Goal: Find specific page/section: Find specific page/section

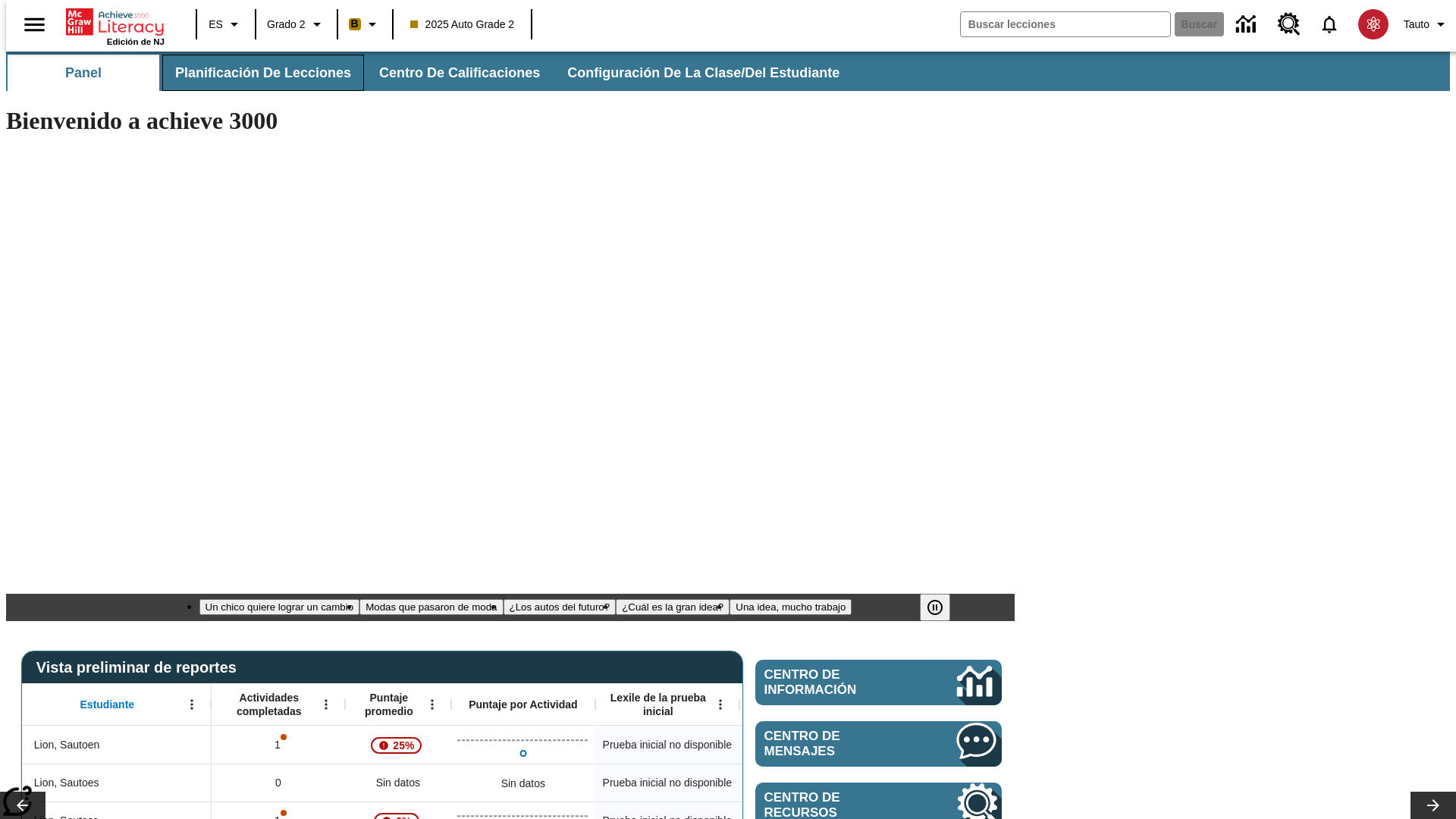
click at [254, 72] on span "Planificación de lecciones" at bounding box center [263, 73] width 176 height 18
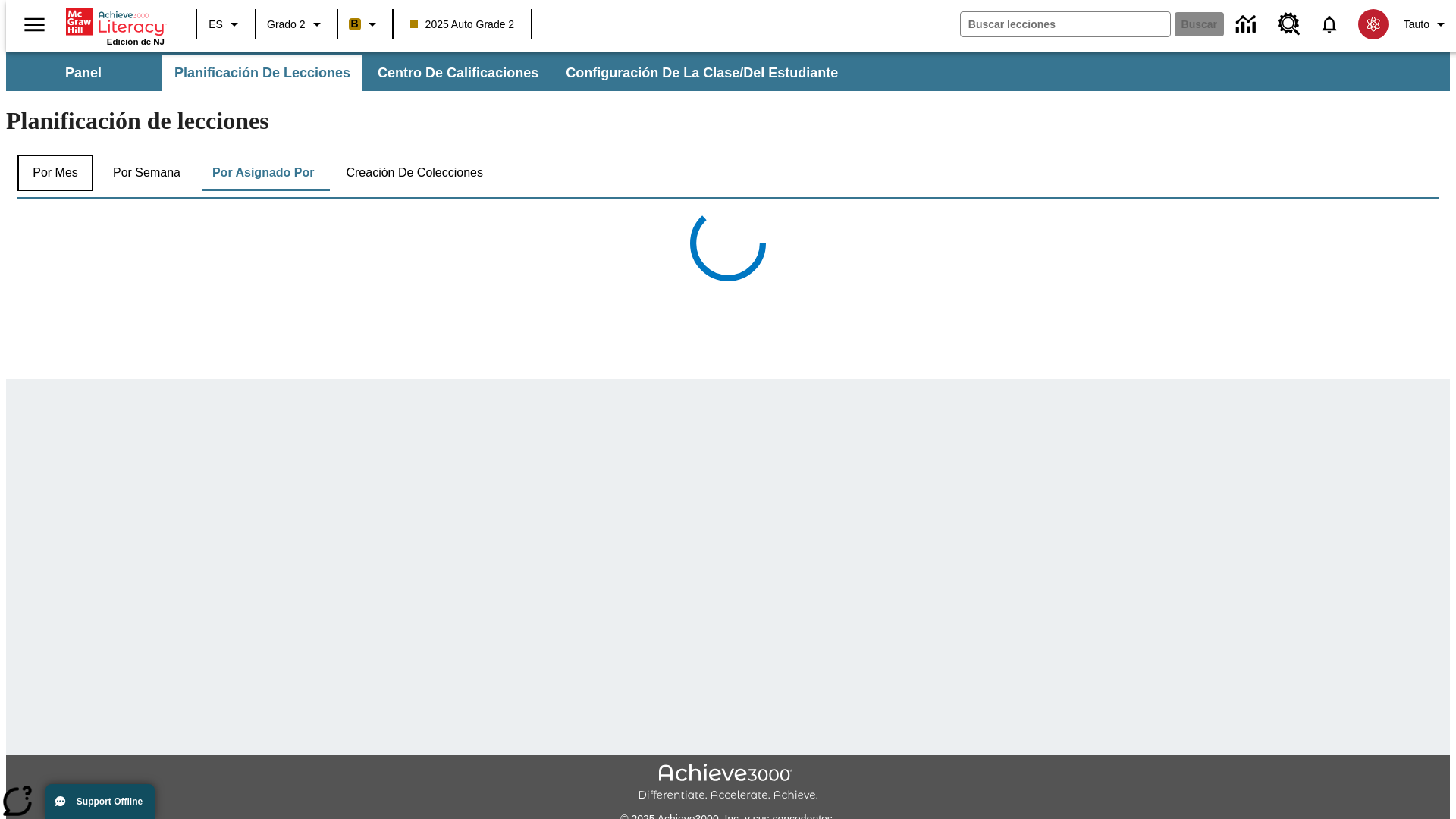
click at [49, 155] on button "Por mes" at bounding box center [56, 172] width 76 height 36
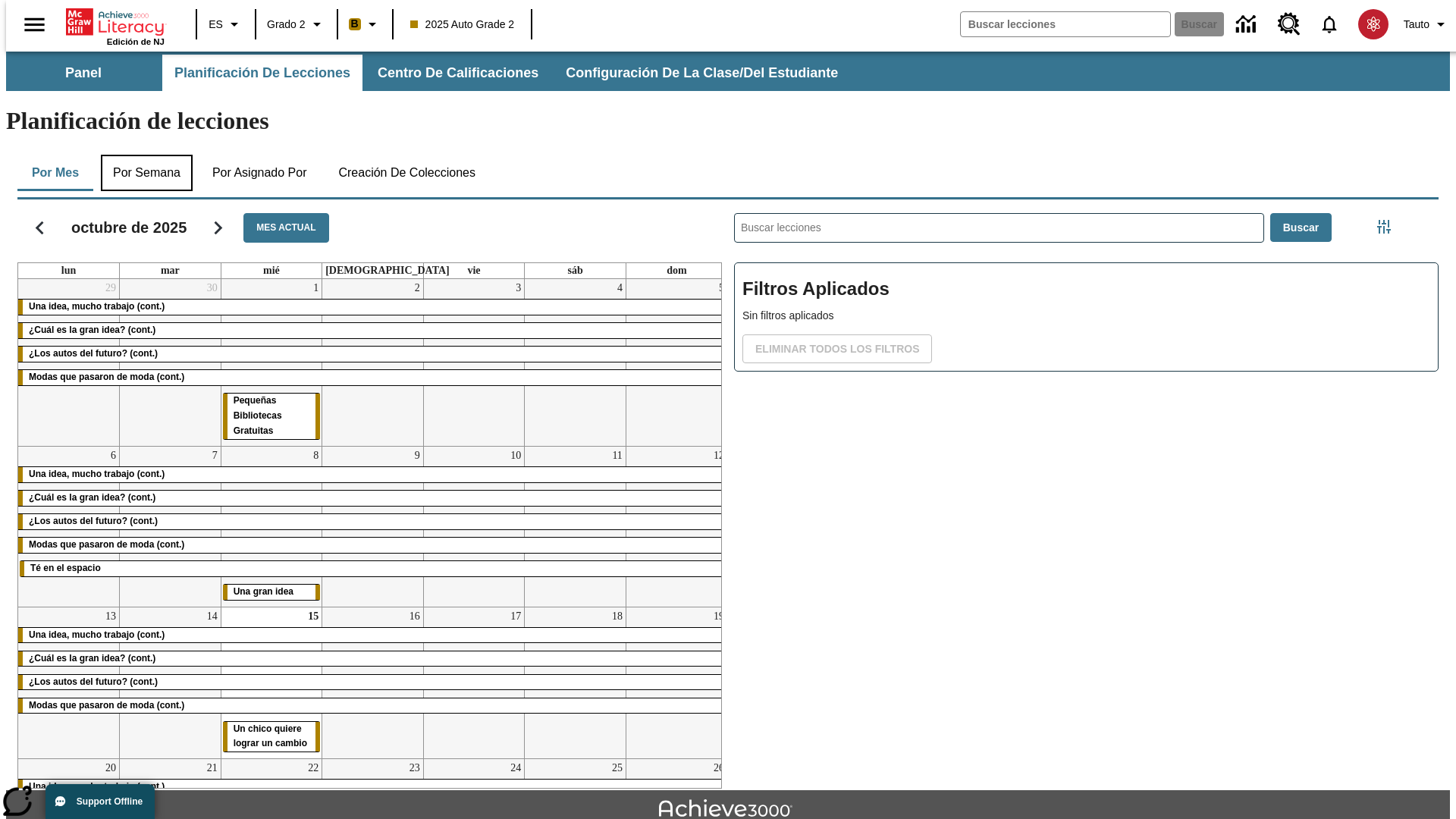
click at [142, 155] on button "Por semana" at bounding box center [146, 172] width 92 height 36
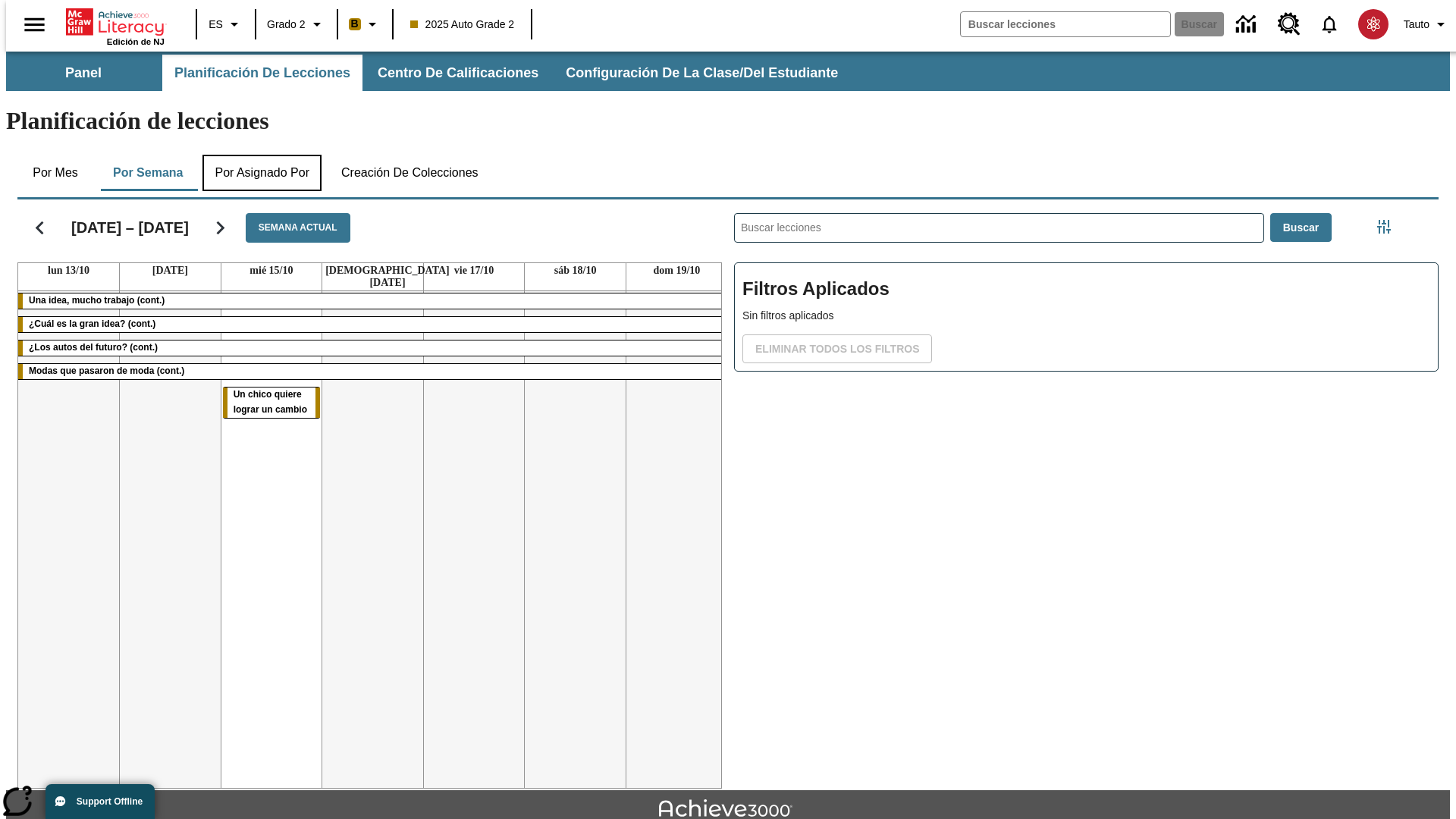
click at [262, 155] on button "Por asignado por" at bounding box center [262, 172] width 119 height 36
